Goal: Book appointment/travel/reservation

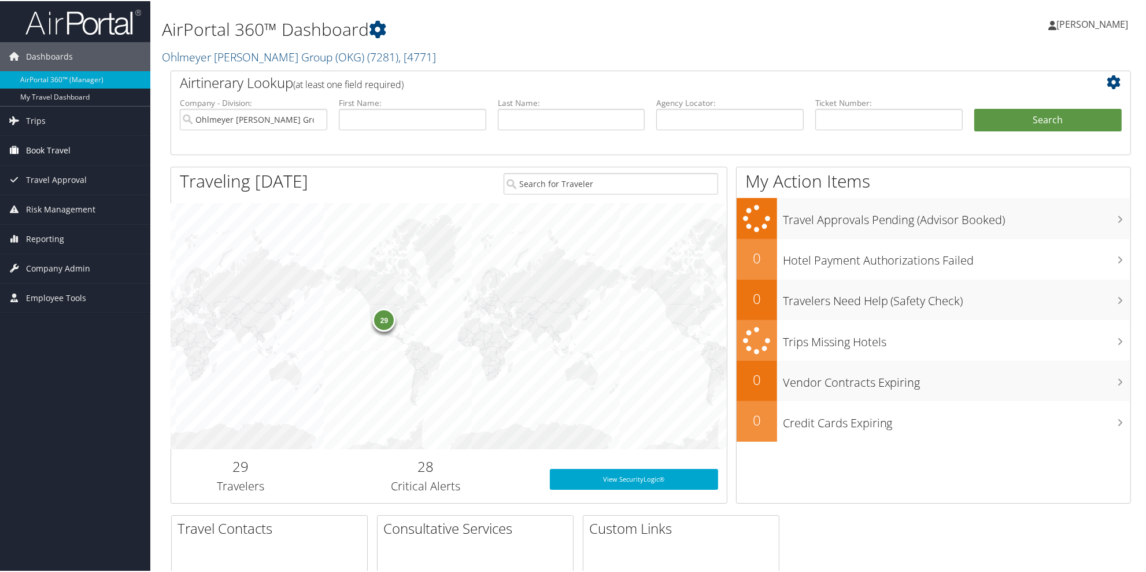
click at [36, 152] on span "Book Travel" at bounding box center [48, 149] width 45 height 29
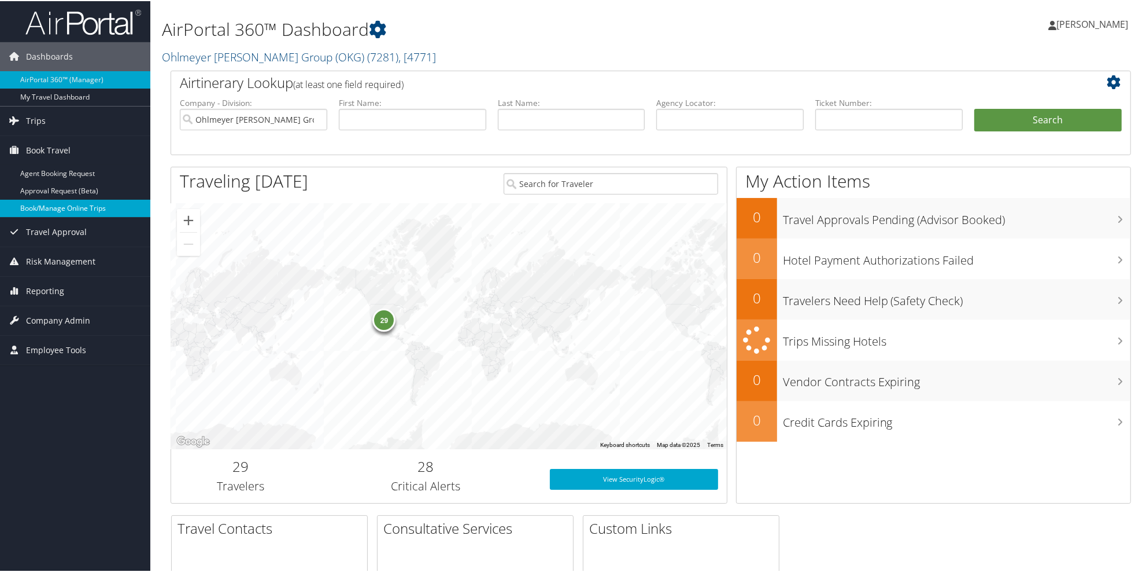
click at [40, 205] on link "Book/Manage Online Trips" at bounding box center [75, 206] width 150 height 17
